Goal: Information Seeking & Learning: Learn about a topic

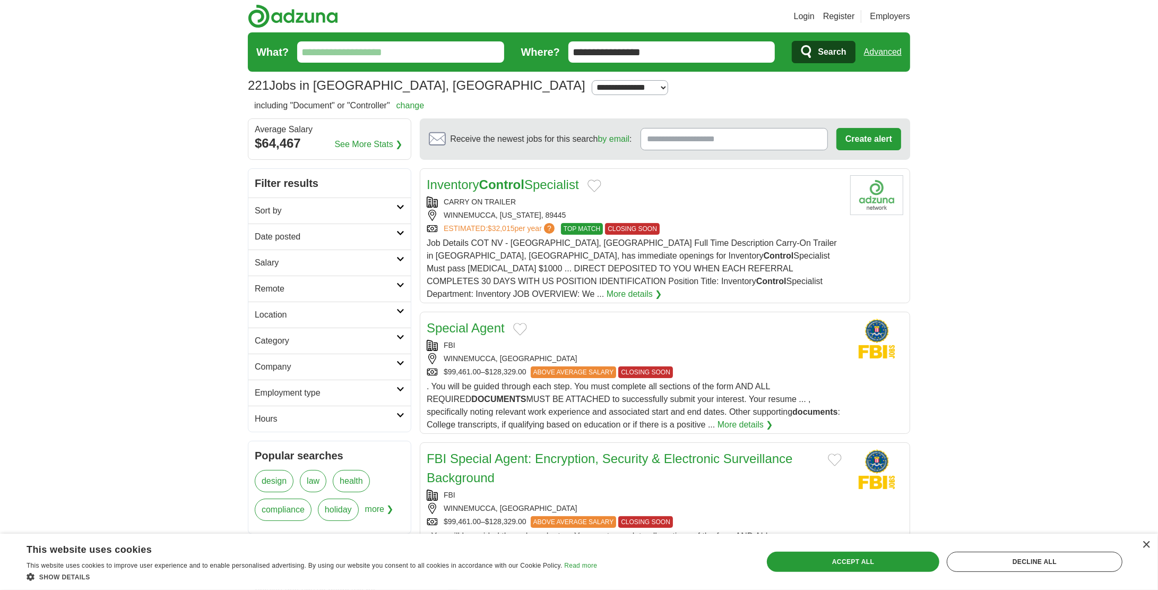
click at [459, 50] on input "What?" at bounding box center [400, 51] width 207 height 21
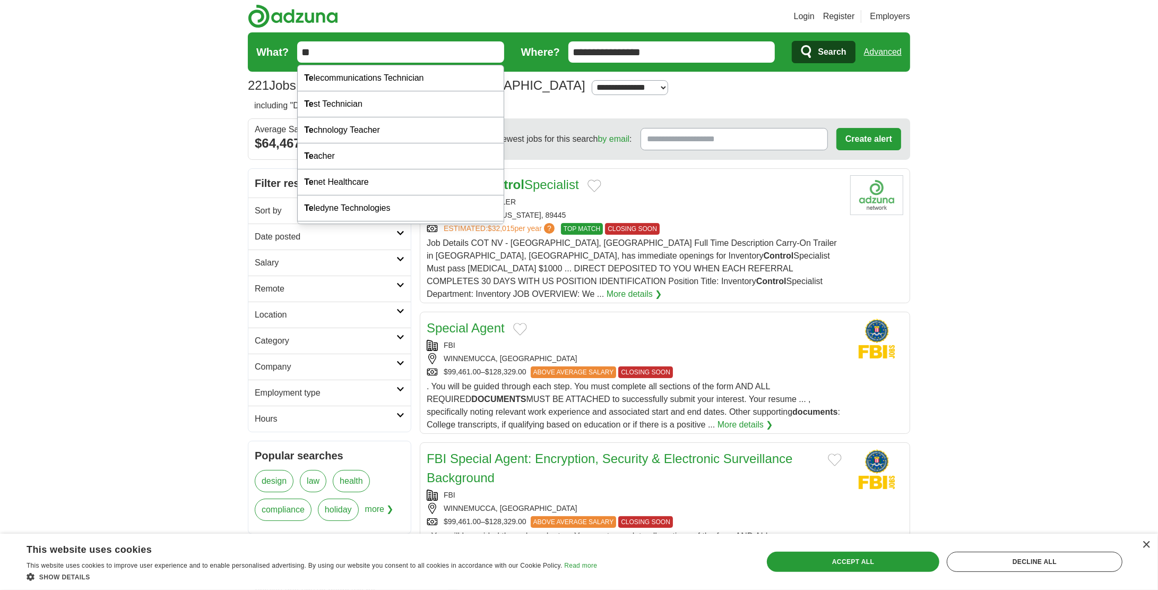
type input "*"
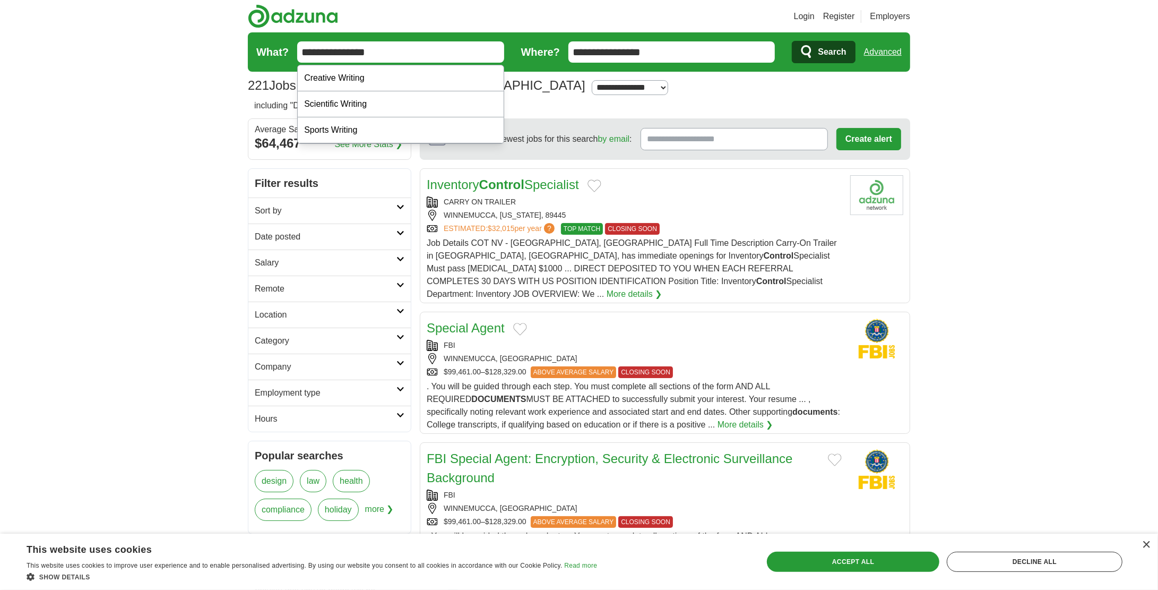
type input "**********"
click at [792, 41] on button "Search" at bounding box center [823, 52] width 63 height 22
